Goal: Task Accomplishment & Management: Complete application form

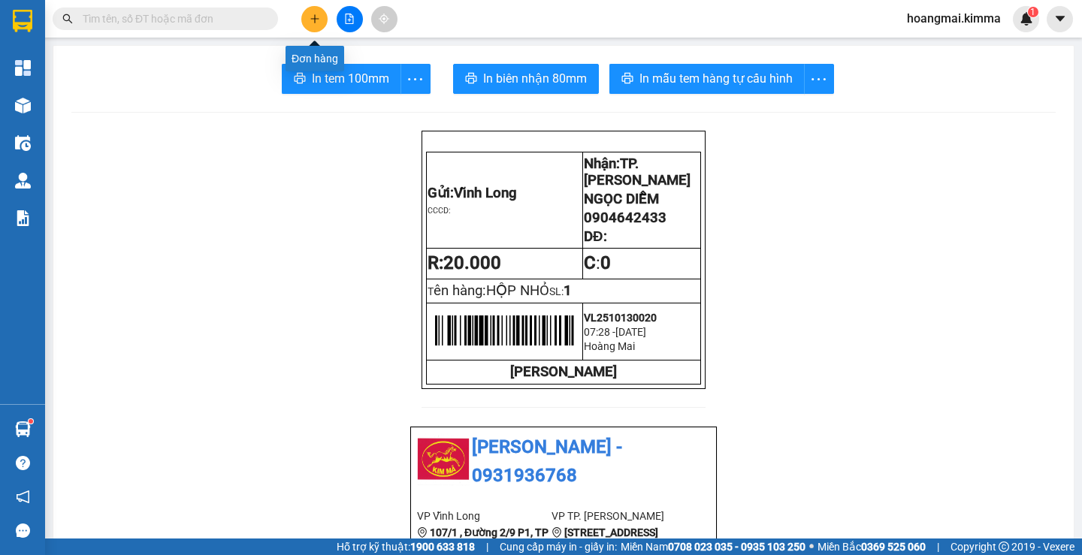
click at [317, 26] on button at bounding box center [314, 19] width 26 height 26
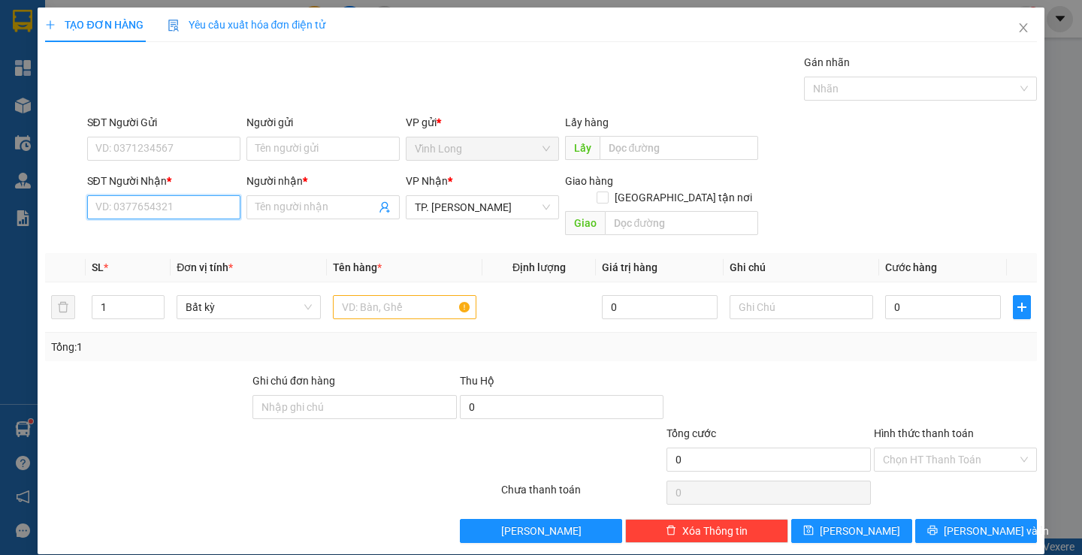
click at [158, 212] on input "SĐT Người Nhận *" at bounding box center [163, 207] width 153 height 24
type input "0901790368"
click at [183, 238] on div "0901790368 - PRODENTAL LAB" at bounding box center [169, 237] width 149 height 17
type input "PRODENTAL LAB"
type input "0901790368"
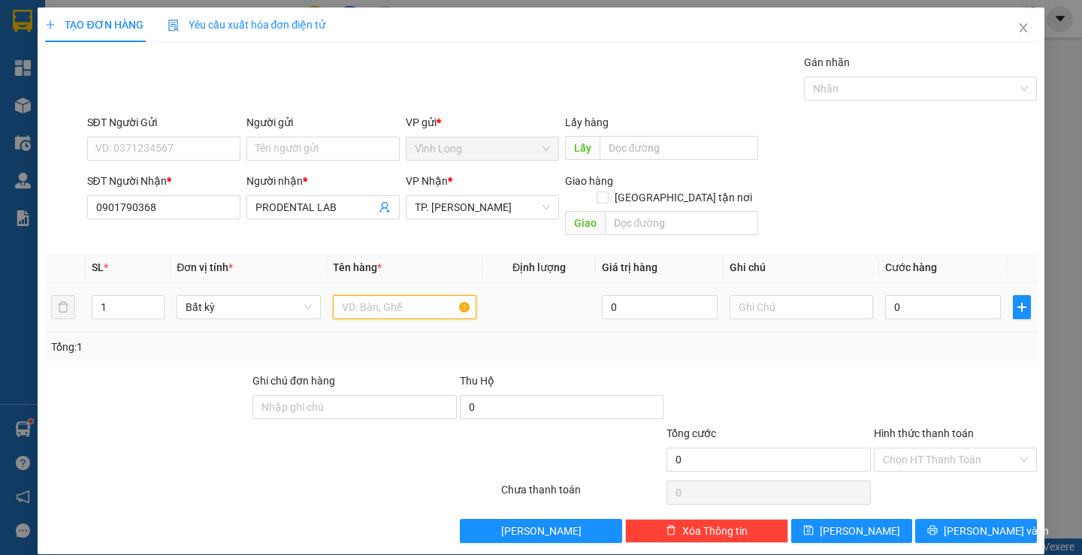
click at [434, 295] on input "text" at bounding box center [405, 307] width 144 height 24
type input "HỘP"
click at [803, 299] on input "text" at bounding box center [802, 307] width 144 height 24
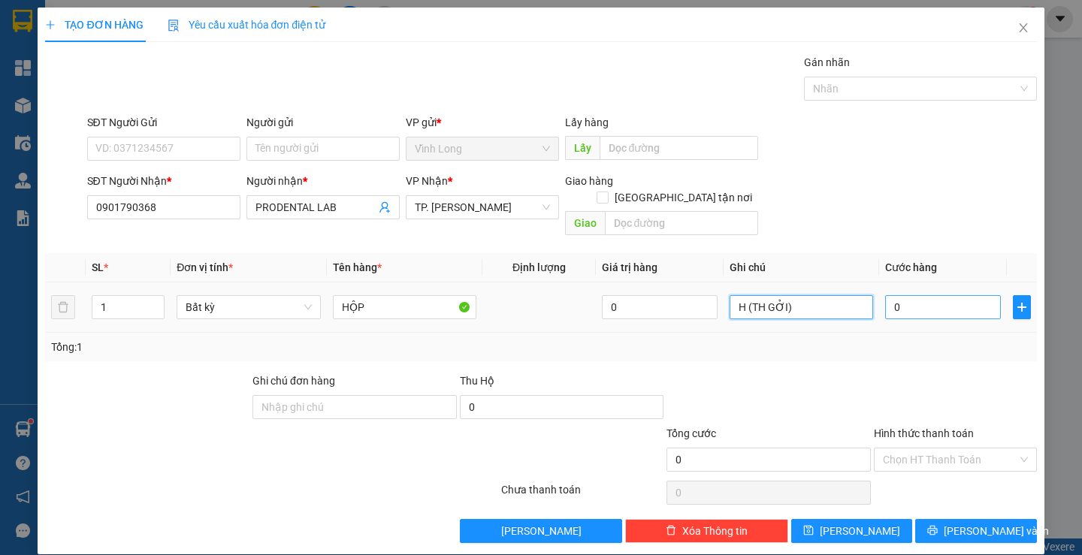
type input "H (TH GỞI)"
click at [946, 296] on input "0" at bounding box center [943, 307] width 116 height 24
type input "2"
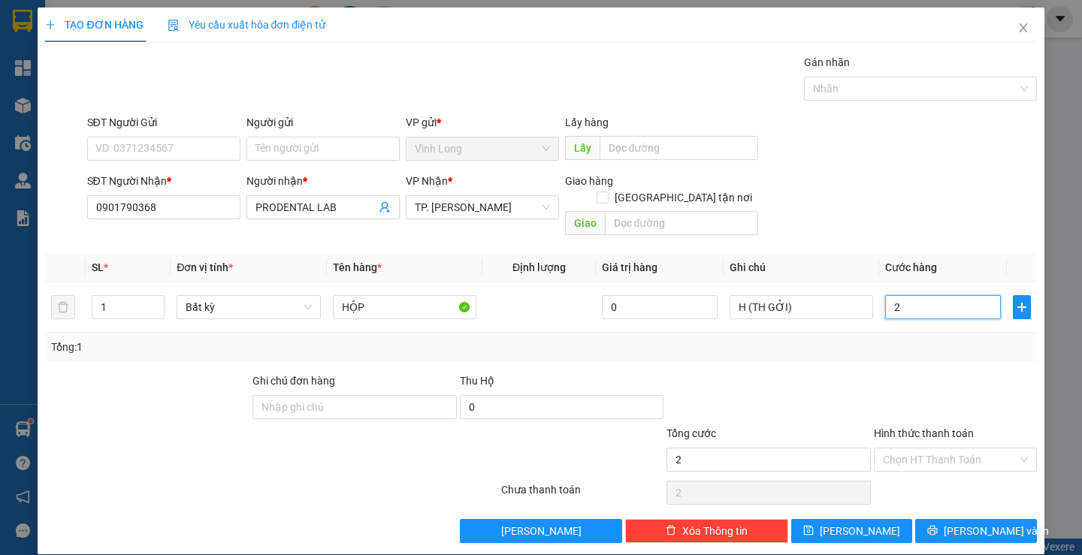
type input "20"
type input "20.000"
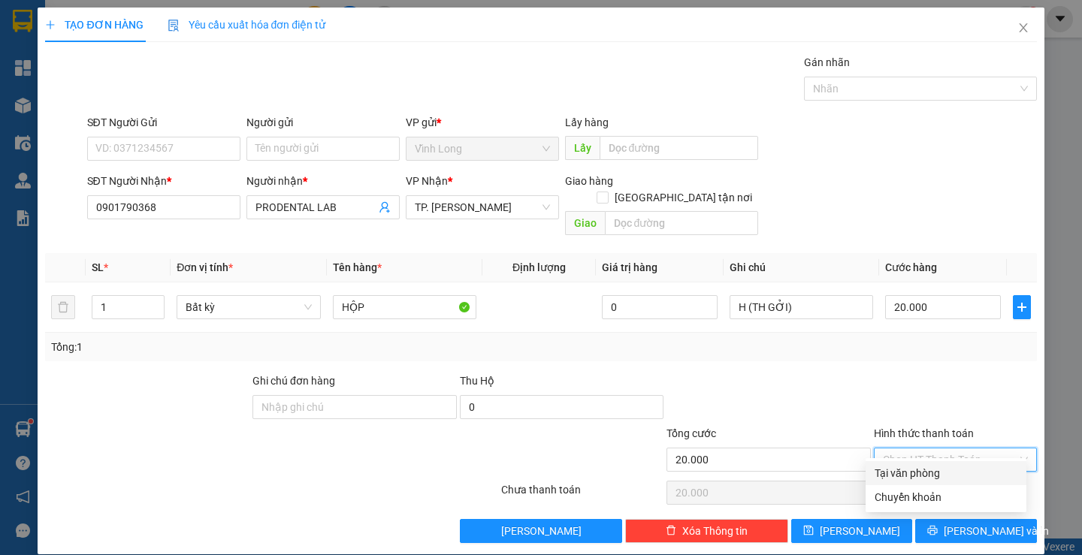
click at [933, 449] on input "Hình thức thanh toán" at bounding box center [950, 460] width 135 height 23
click at [933, 467] on div "Tại văn phòng" at bounding box center [946, 473] width 143 height 17
type input "0"
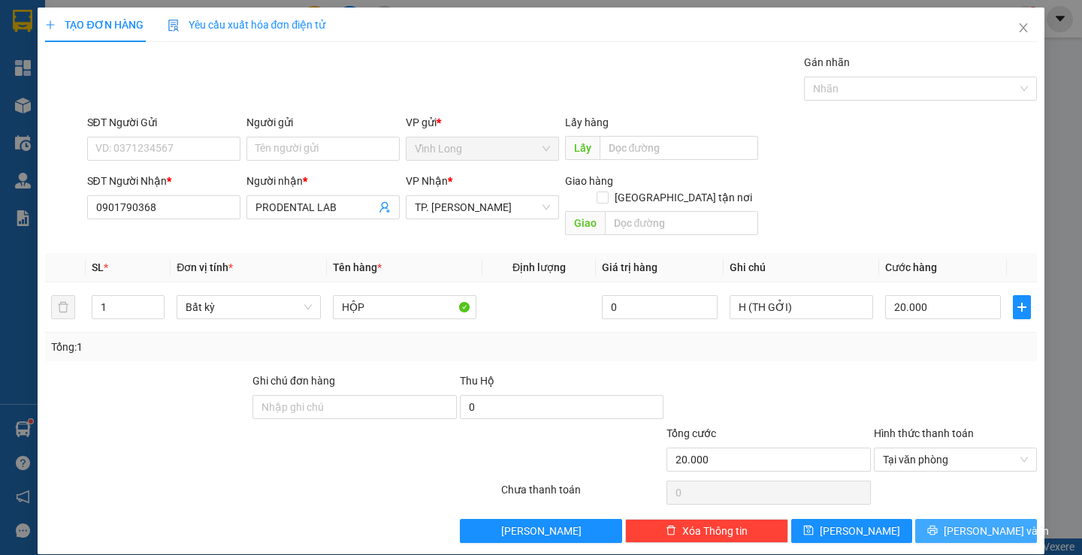
click at [967, 523] on span "[PERSON_NAME] và In" at bounding box center [996, 531] width 105 height 17
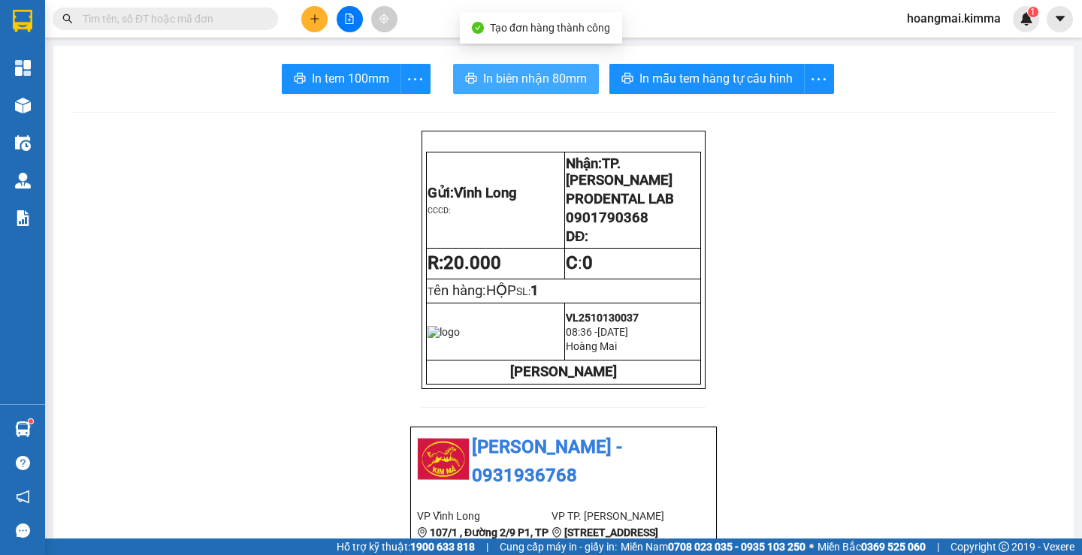
click at [525, 83] on span "In biên nhận 80mm" at bounding box center [535, 78] width 104 height 19
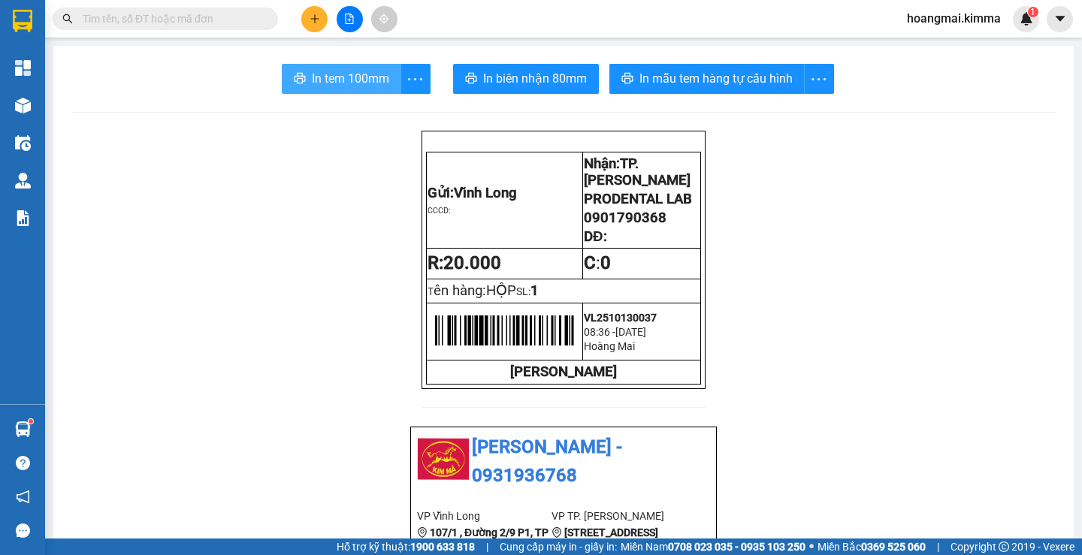
click at [340, 69] on span "In tem 100mm" at bounding box center [350, 78] width 77 height 19
click at [313, 22] on icon "plus" at bounding box center [315, 19] width 11 height 11
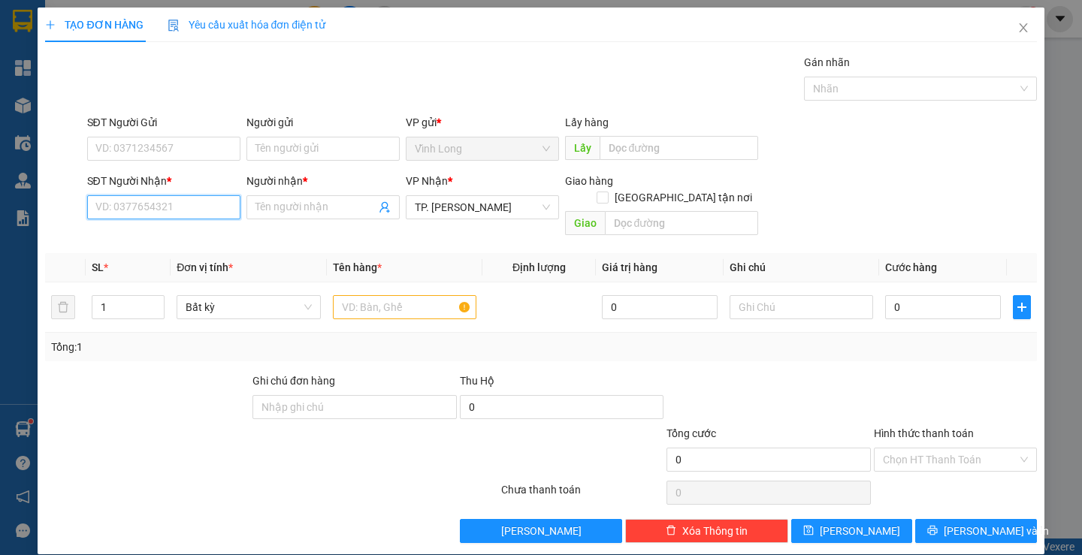
click at [195, 215] on input "SĐT Người Nhận *" at bounding box center [163, 207] width 153 height 24
type input "0363792418"
click at [322, 214] on input "Người nhận *" at bounding box center [316, 207] width 120 height 17
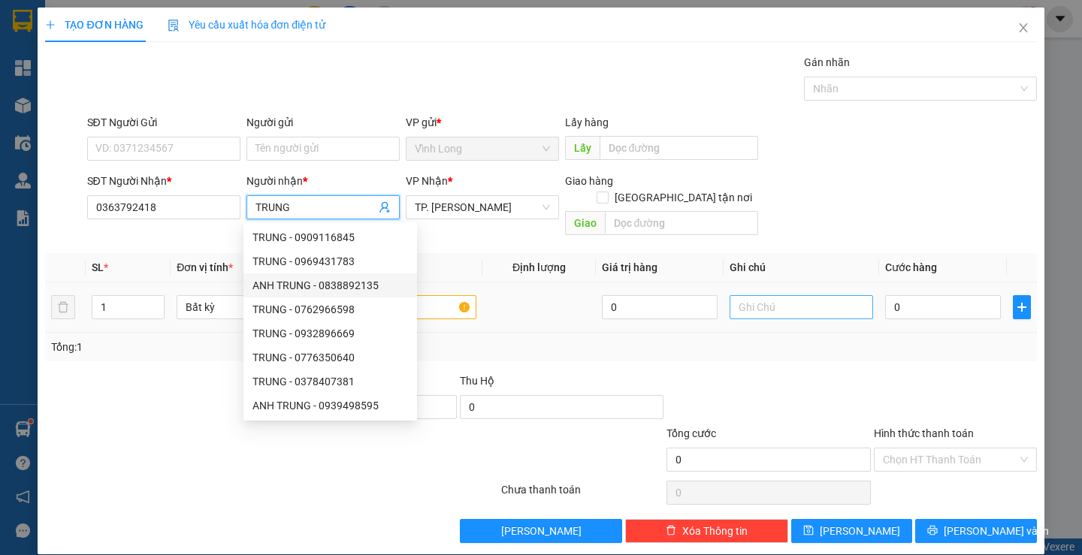
type input "TRUNG"
click at [779, 295] on input "text" at bounding box center [802, 307] width 144 height 24
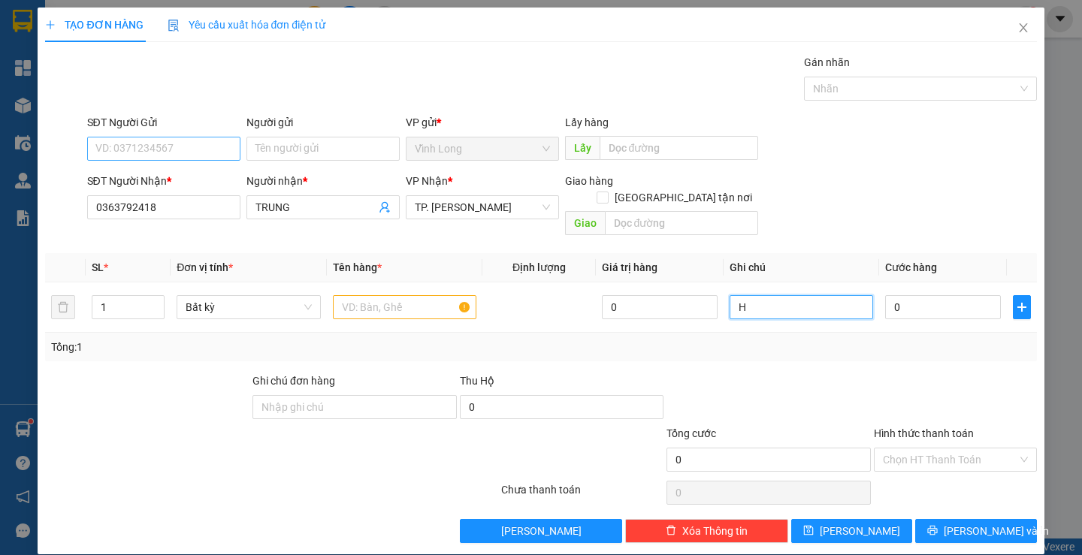
type input "H"
click at [217, 153] on input "SĐT Người Gửi" at bounding box center [163, 149] width 153 height 24
click at [425, 298] on input "text" at bounding box center [405, 307] width 144 height 24
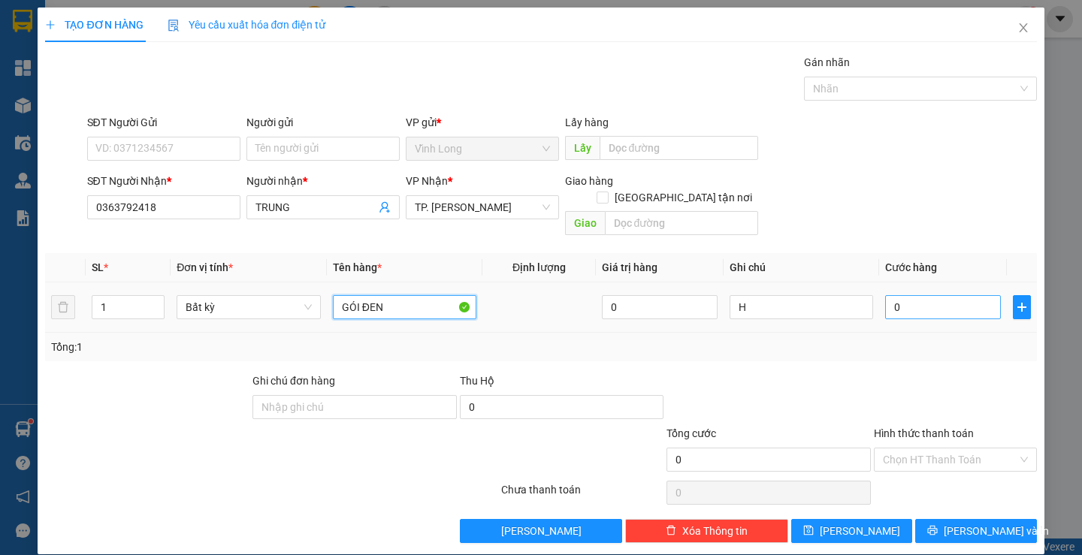
type input "GÓI ĐEN"
type input "3"
type input "30"
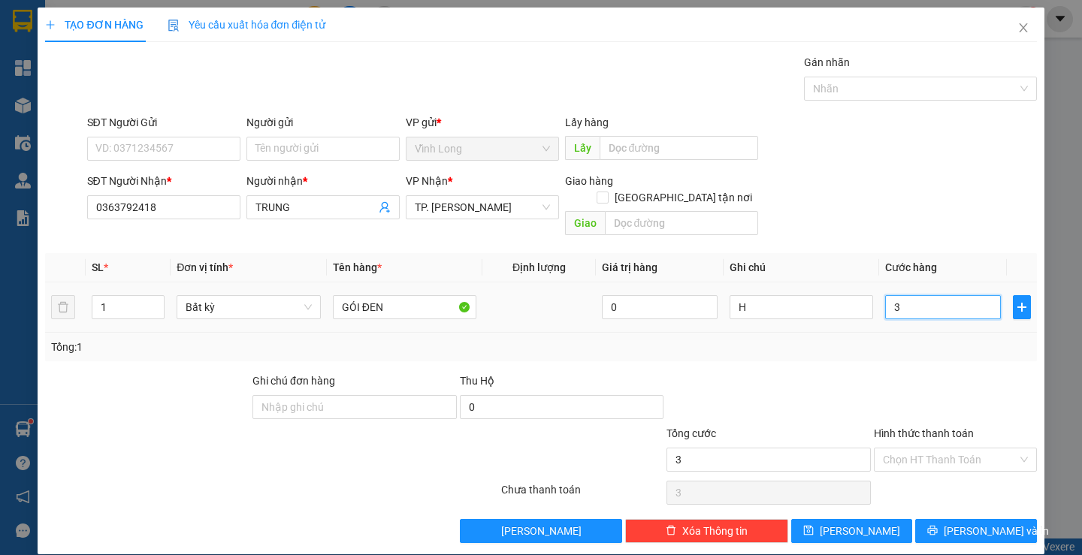
type input "30"
type input "30.000"
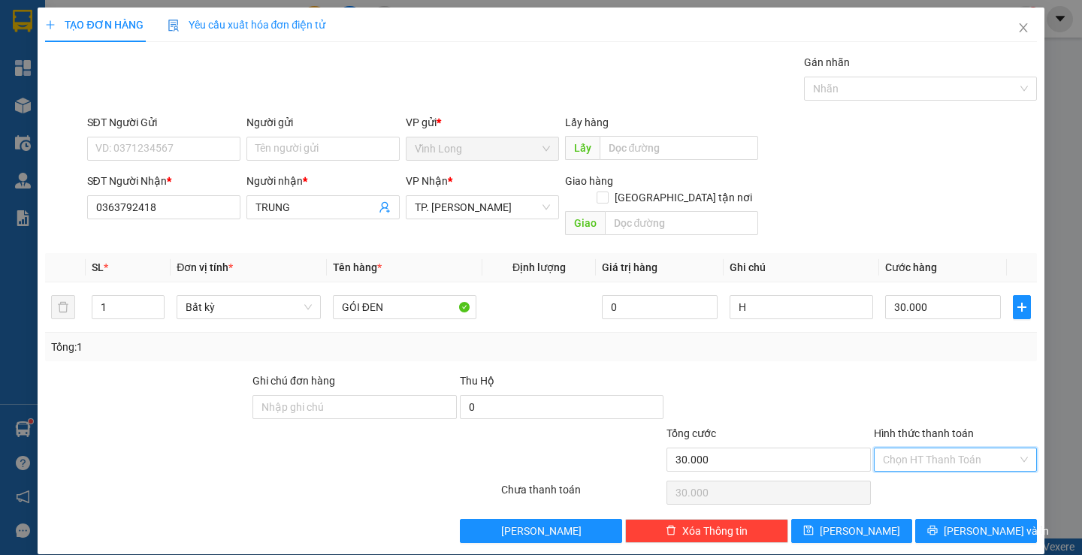
click at [939, 449] on input "Hình thức thanh toán" at bounding box center [950, 460] width 135 height 23
click at [945, 480] on div "Tại văn phòng" at bounding box center [946, 473] width 143 height 17
type input "0"
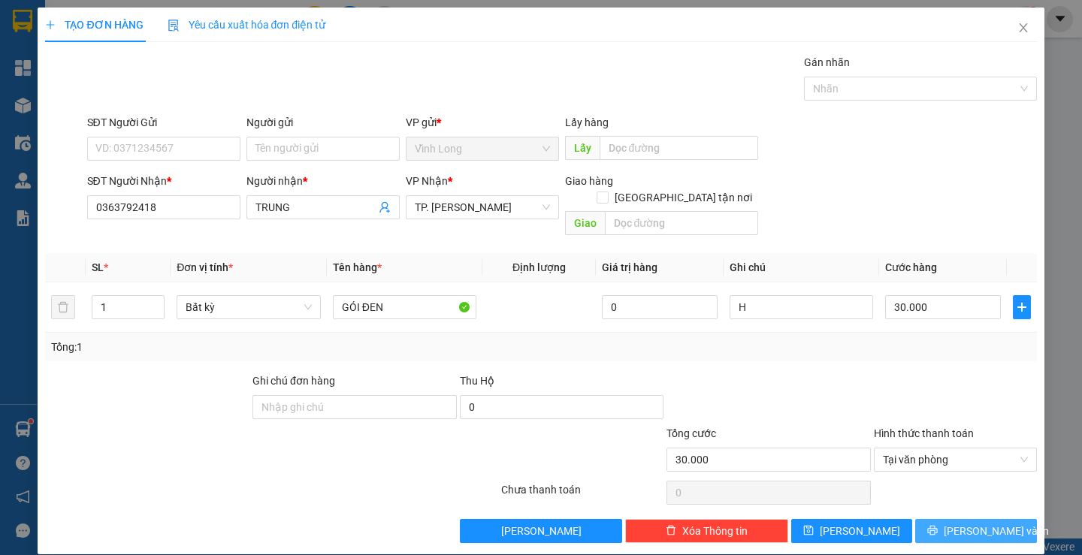
click at [967, 523] on span "[PERSON_NAME] và In" at bounding box center [996, 531] width 105 height 17
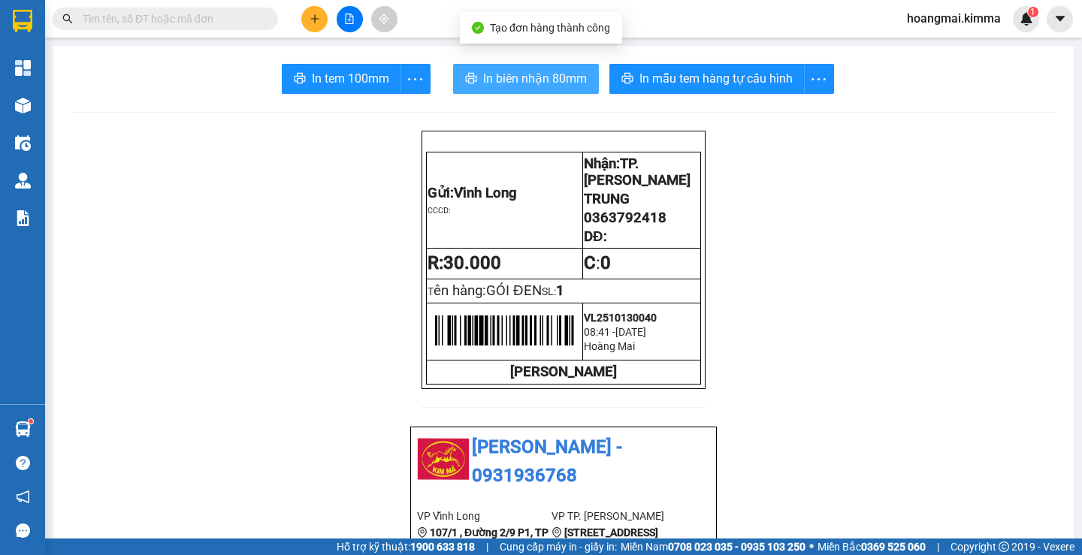
click at [515, 80] on span "In biên nhận 80mm" at bounding box center [535, 78] width 104 height 19
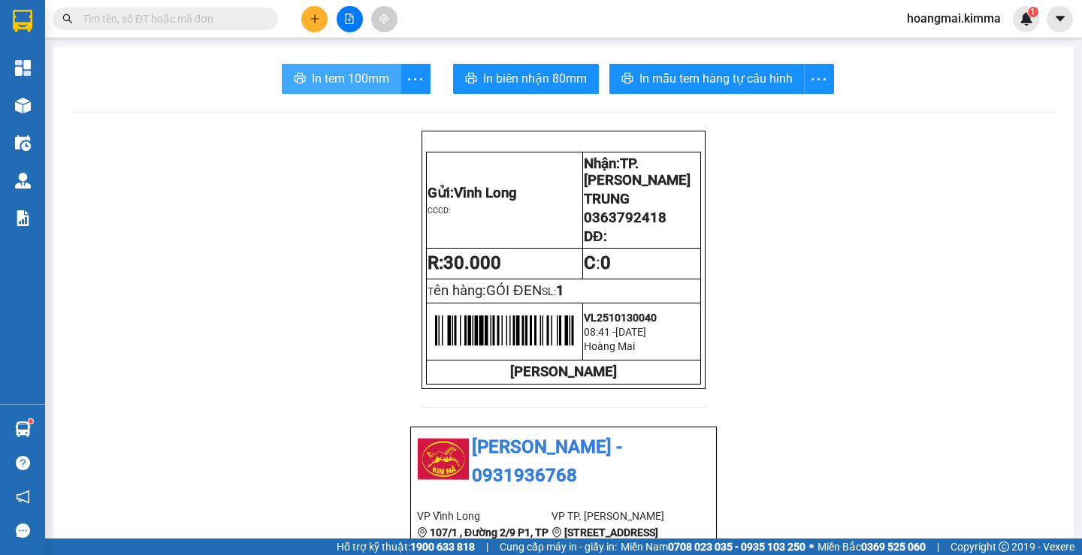
click at [319, 81] on span "In tem 100mm" at bounding box center [350, 78] width 77 height 19
